Goal: Task Accomplishment & Management: Complete application form

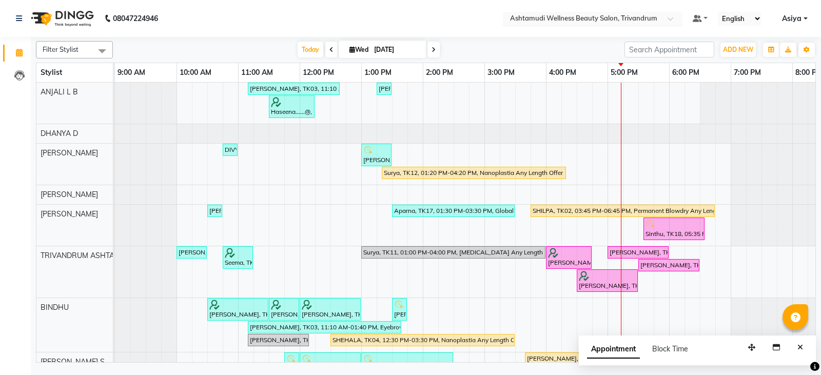
scroll to position [0, 162]
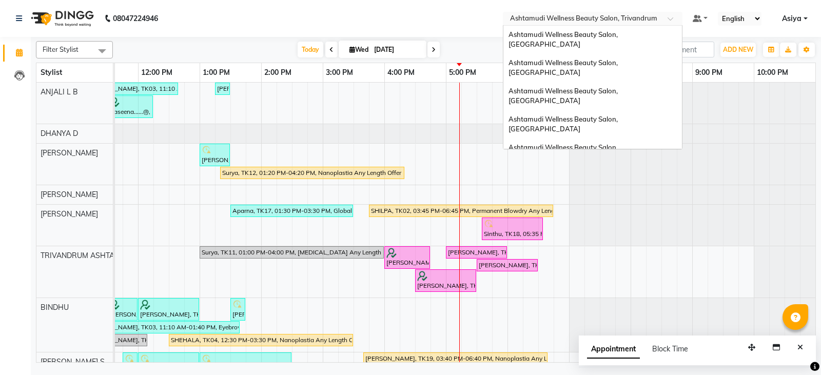
click at [611, 13] on div "Select Location × Ashtamudi Wellness Beauty Salon, [GEOGRAPHIC_DATA]" at bounding box center [593, 19] width 180 height 14
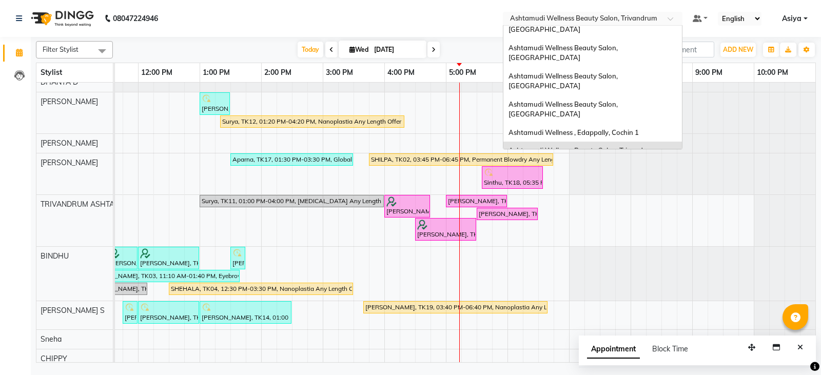
scroll to position [39, 0]
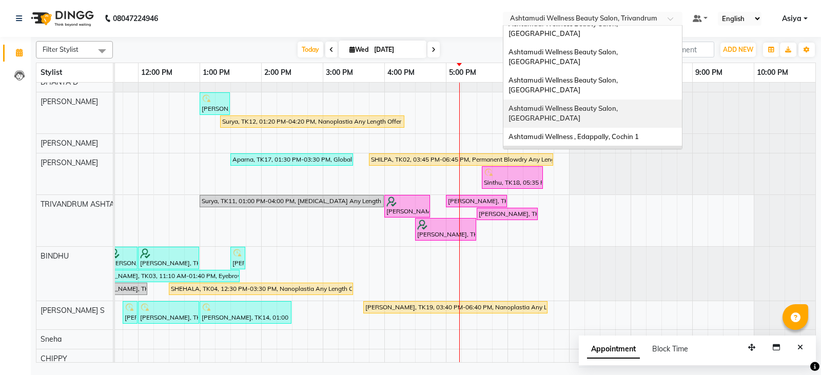
click at [619, 104] on span "Ashtamudi Wellness Beauty Salon, [GEOGRAPHIC_DATA]" at bounding box center [563, 113] width 111 height 18
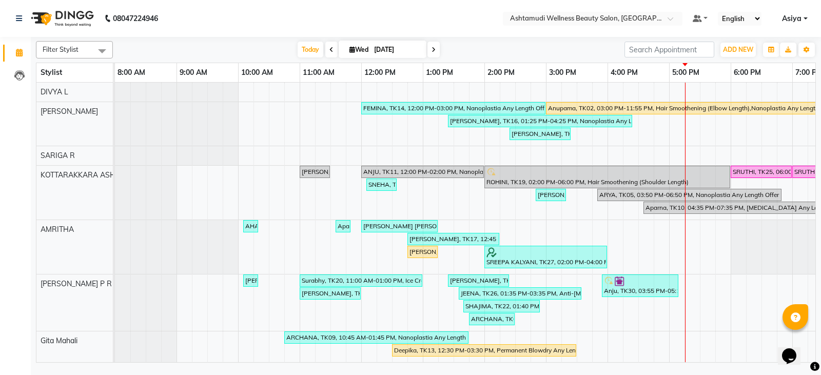
click at [433, 47] on icon at bounding box center [433, 50] width 4 height 6
type input "04-09-2025"
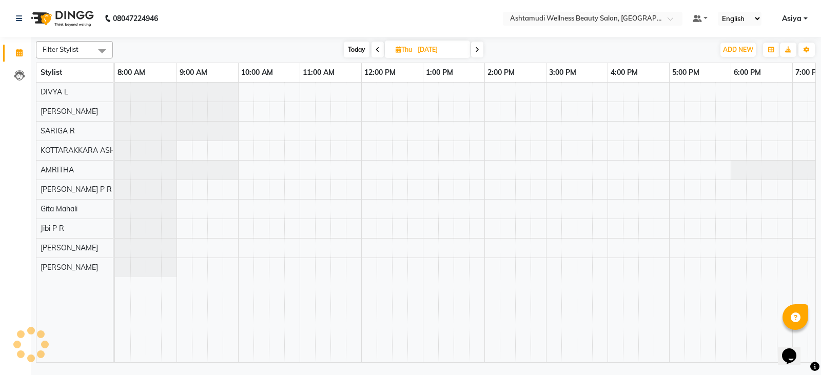
scroll to position [0, 100]
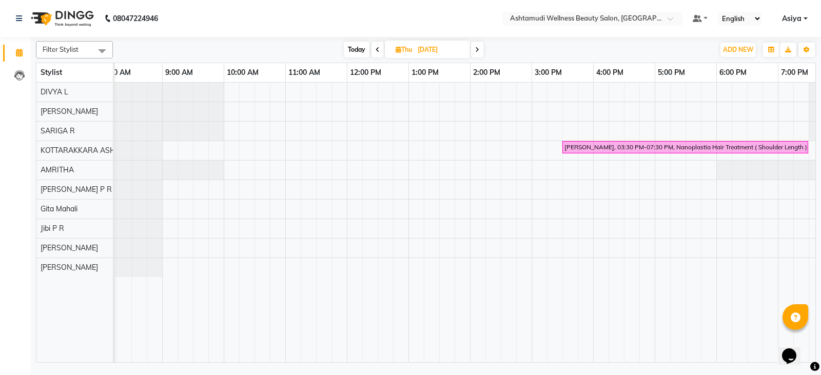
scroll to position [0, 100]
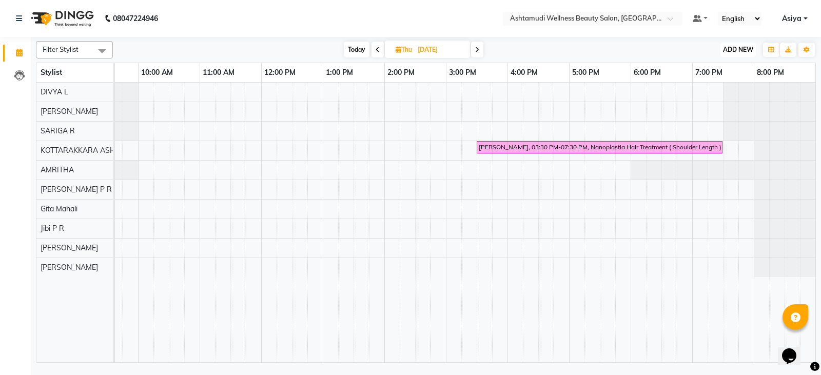
click at [729, 54] on button "ADD NEW Toggle Dropdown" at bounding box center [737, 50] width 35 height 14
click at [717, 71] on button "Add Appointment" at bounding box center [714, 69] width 81 height 13
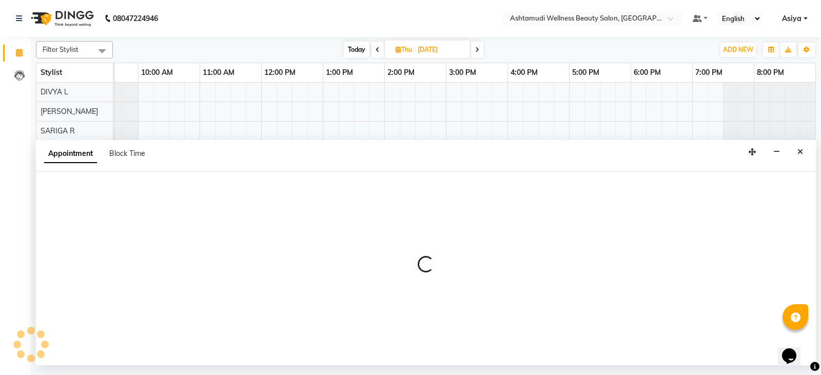
select select "tentative"
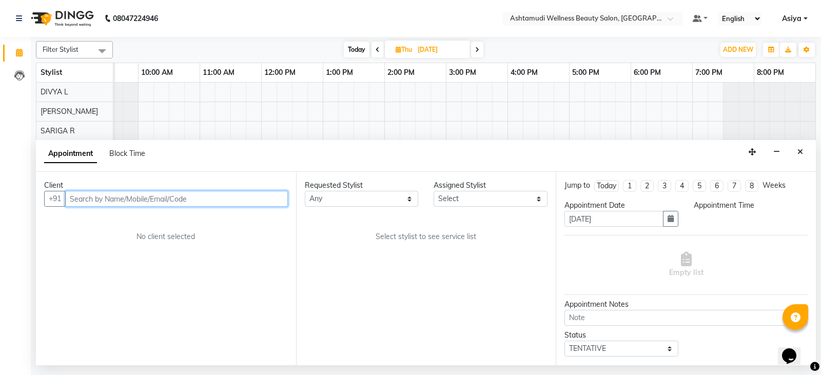
select select "540"
click at [104, 199] on input "text" at bounding box center [176, 199] width 223 height 16
paste input "9946992613"
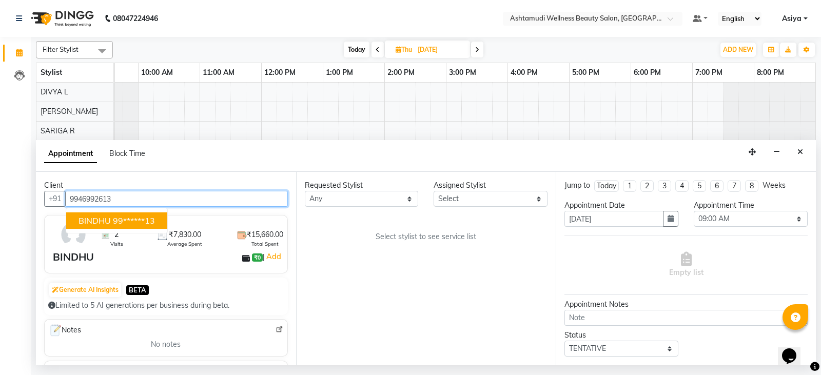
click at [101, 221] on span "BINDHU" at bounding box center [94, 220] width 32 height 10
type input "99******13"
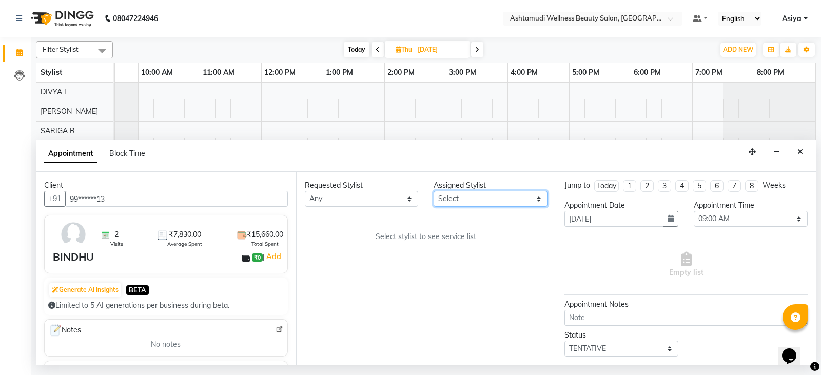
click at [463, 200] on select "Select AMRITHA DIVYA L Gita Mahali Jibi P R [PERSON_NAME] ASHTAMUDI [PERSON_NAM…" at bounding box center [490, 199] width 114 height 16
select select "27462"
click at [433, 191] on select "Select AMRITHA DIVYA L Gita Mahali Jibi P R [PERSON_NAME] ASHTAMUDI [PERSON_NAM…" at bounding box center [490, 199] width 114 height 16
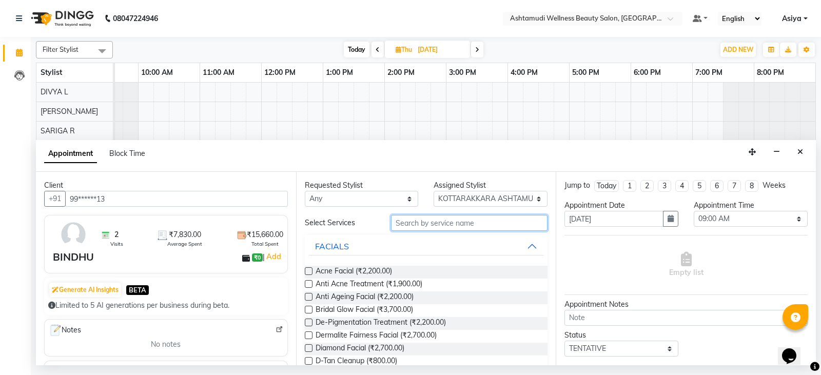
click at [462, 220] on input "text" at bounding box center [469, 223] width 157 height 16
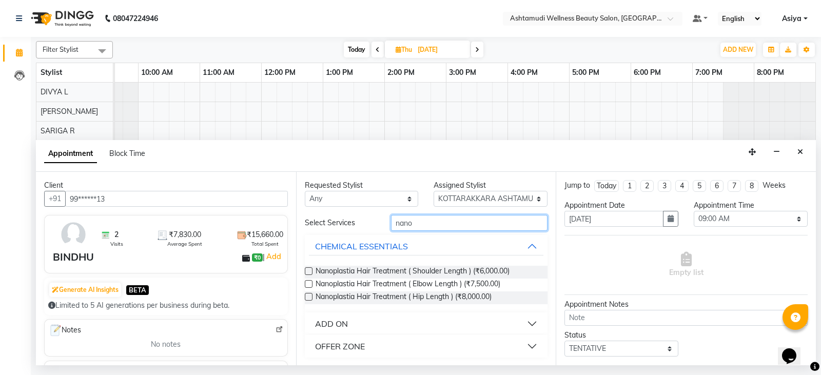
type input "nano"
click at [354, 344] on div "OFFER ZONE" at bounding box center [340, 346] width 50 height 12
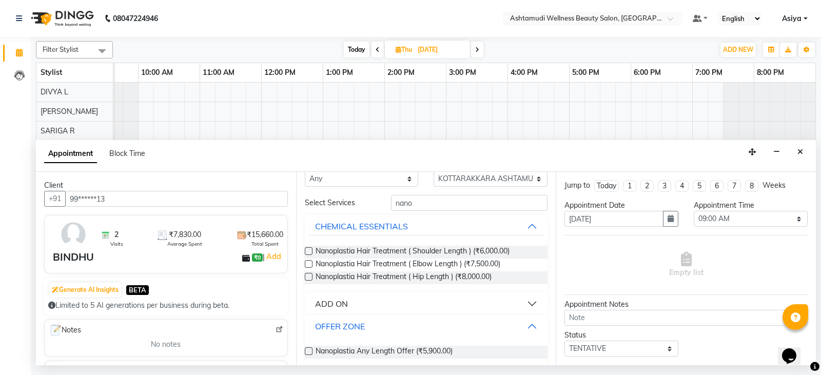
scroll to position [28, 0]
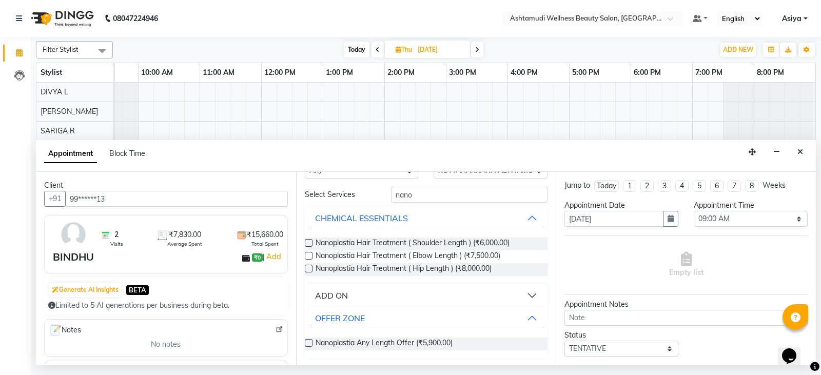
click at [354, 346] on span "Nanoplastia Any Length Offer (₹5,900.00)" at bounding box center [383, 344] width 137 height 13
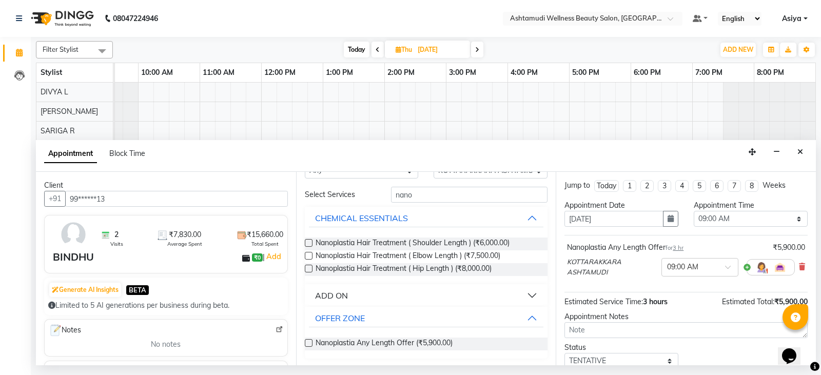
click at [354, 346] on span "Nanoplastia Any Length Offer (₹5,900.00)" at bounding box center [383, 344] width 137 height 13
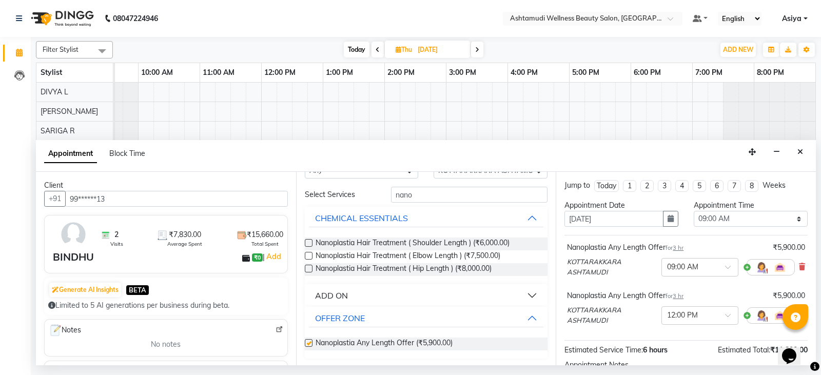
checkbox input "false"
click at [409, 203] on input "nano" at bounding box center [469, 195] width 157 height 16
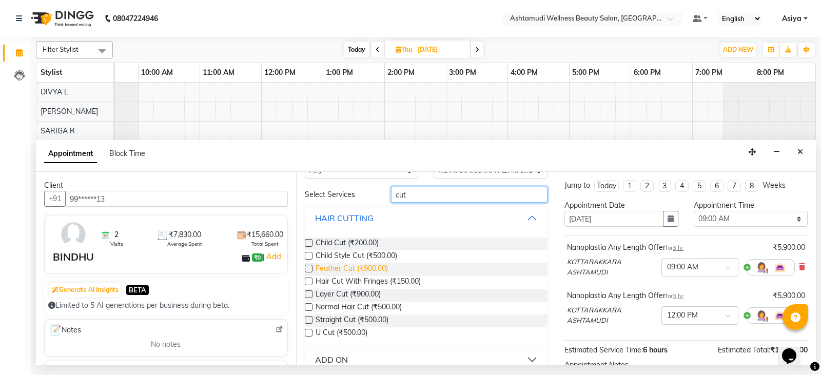
type input "cut"
click at [341, 271] on span "Feather Cut (₹900.00)" at bounding box center [351, 269] width 72 height 13
checkbox input "false"
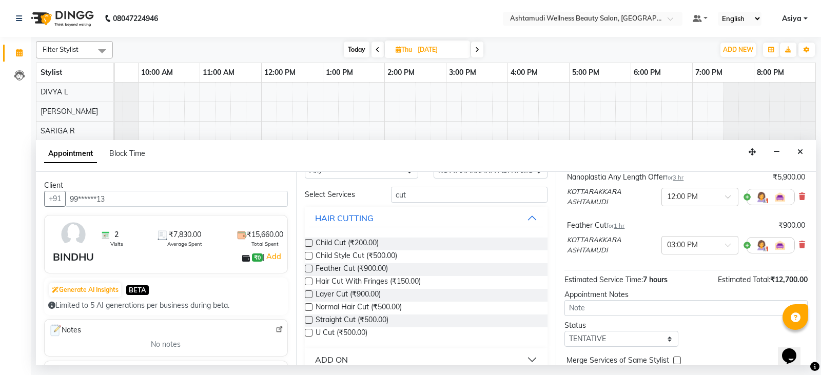
scroll to position [103, 0]
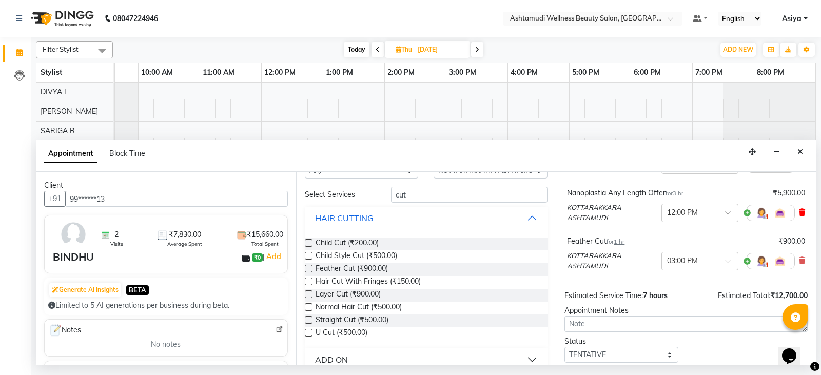
click at [799, 214] on icon at bounding box center [802, 212] width 6 height 7
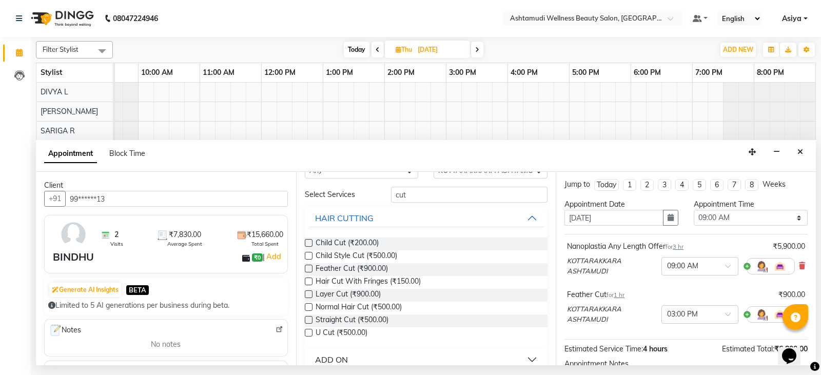
scroll to position [0, 0]
click at [725, 217] on select "Select 09:00 AM 09:15 AM 09:30 AM 09:45 AM 10:00 AM 10:15 AM 10:30 AM 10:45 AM …" at bounding box center [751, 219] width 114 height 16
select select "840"
click at [694, 211] on select "Select 09:00 AM 09:15 AM 09:30 AM 09:45 AM 10:00 AM 10:15 AM 10:30 AM 10:45 AM …" at bounding box center [751, 219] width 114 height 16
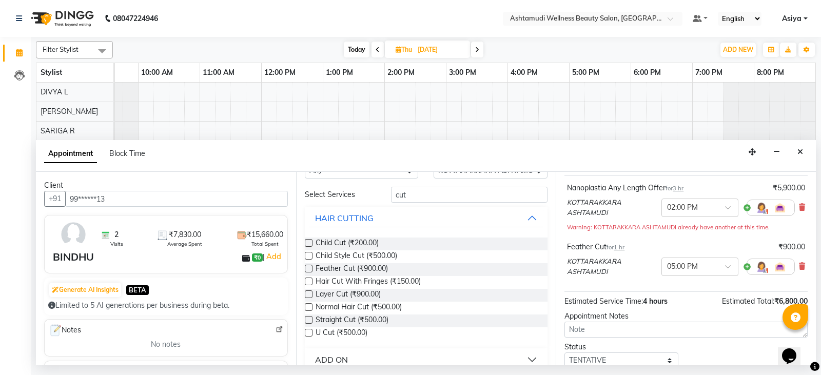
scroll to position [127, 0]
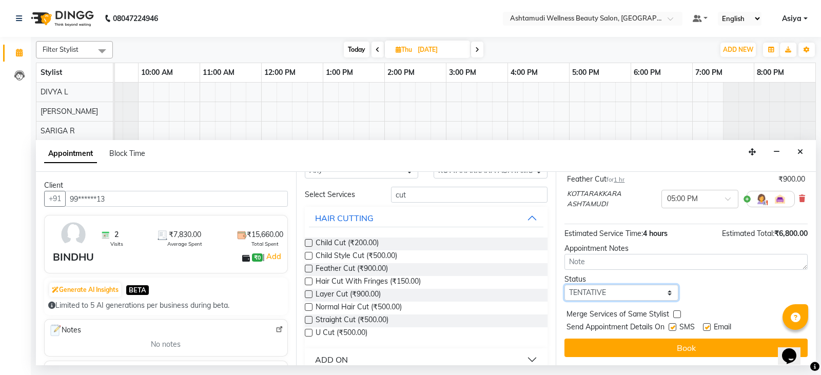
click at [593, 291] on select "Select TENTATIVE CONFIRM UPCOMING" at bounding box center [621, 293] width 114 height 16
select select "confirm booking"
click at [564, 285] on select "Select TENTATIVE CONFIRM UPCOMING" at bounding box center [621, 293] width 114 height 16
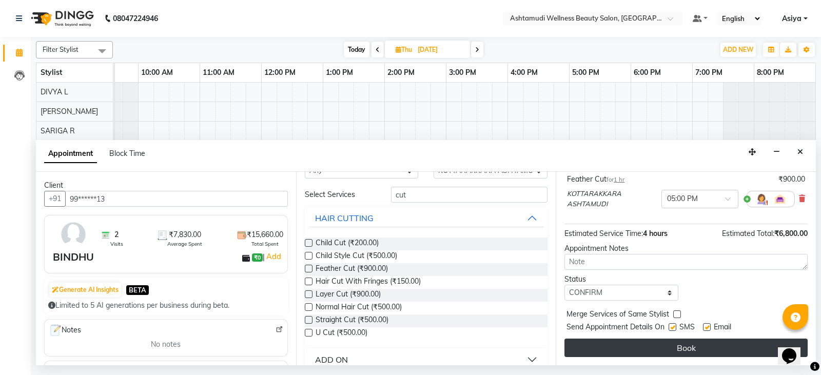
click at [590, 341] on button "Book" at bounding box center [685, 348] width 243 height 18
